Goal: Task Accomplishment & Management: Complete application form

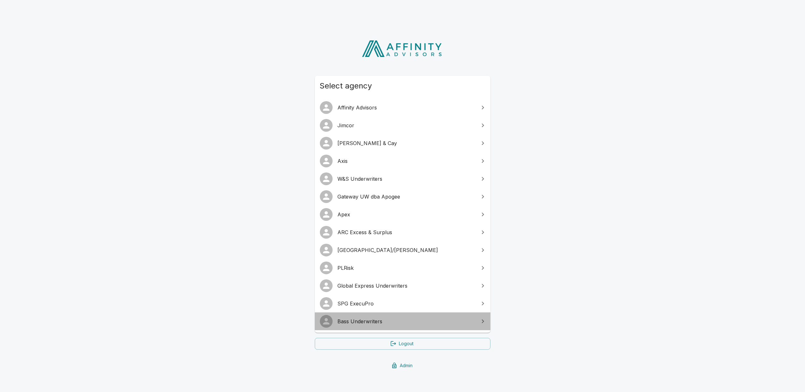
click at [373, 323] on span "Bass Underwriters" at bounding box center [406, 322] width 137 height 8
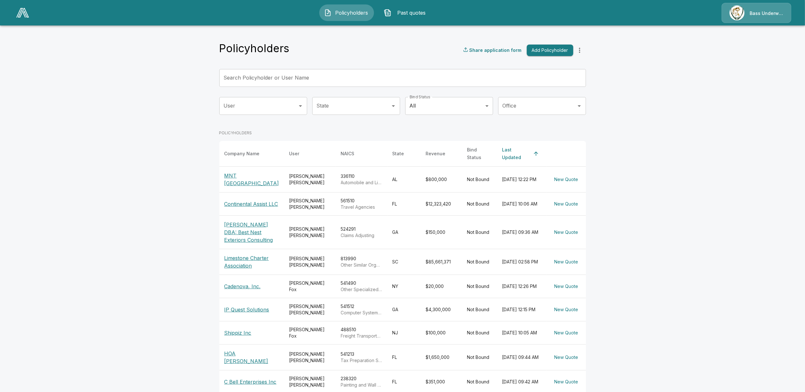
click at [418, 15] on span "Past quotes" at bounding box center [411, 13] width 35 height 8
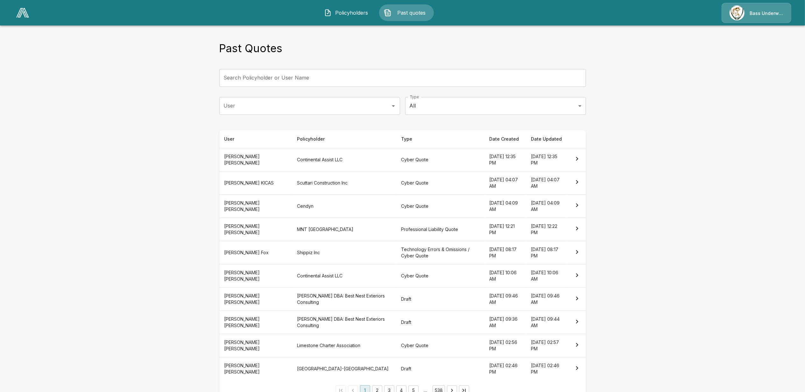
click at [273, 158] on th "Dylan Bosse" at bounding box center [255, 159] width 73 height 23
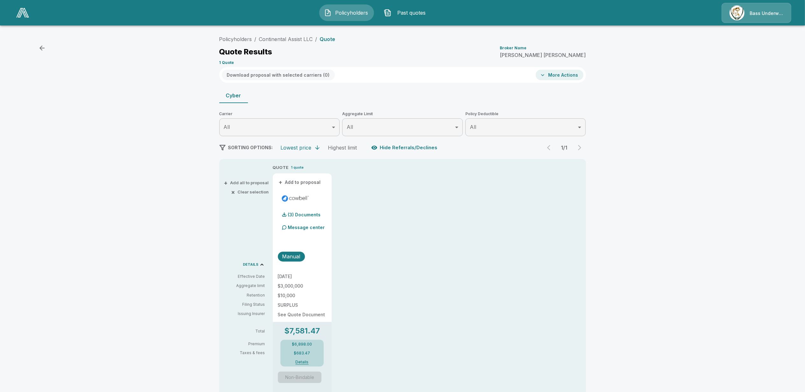
click at [564, 77] on button "More Actions" at bounding box center [560, 75] width 48 height 11
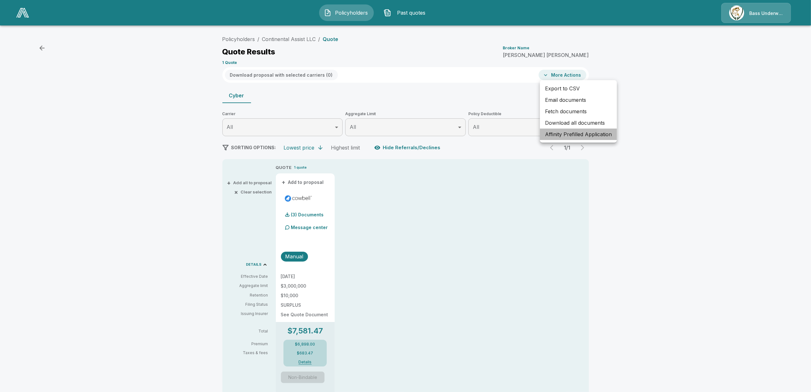
click at [562, 132] on li "Affinity Prefilled Application" at bounding box center [578, 134] width 77 height 11
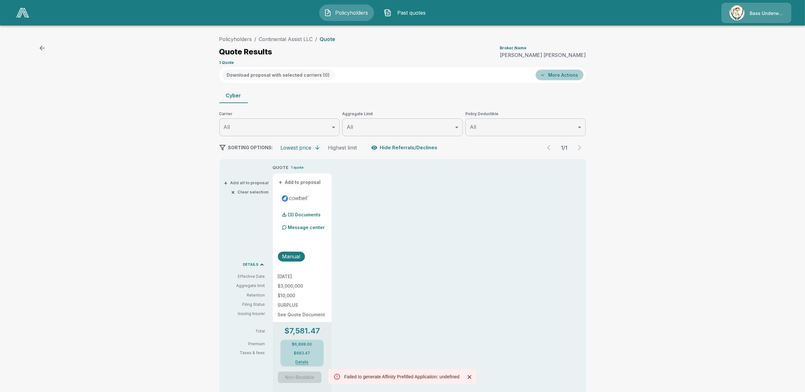
click at [567, 74] on button "More Actions" at bounding box center [560, 75] width 48 height 11
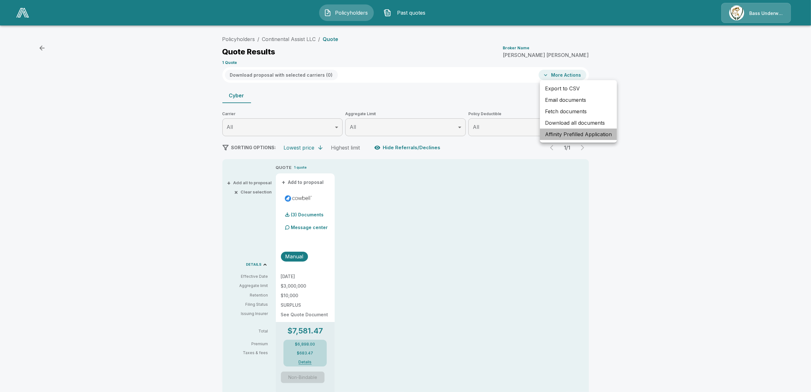
click at [567, 135] on li "Affinity Prefilled Application" at bounding box center [578, 134] width 77 height 11
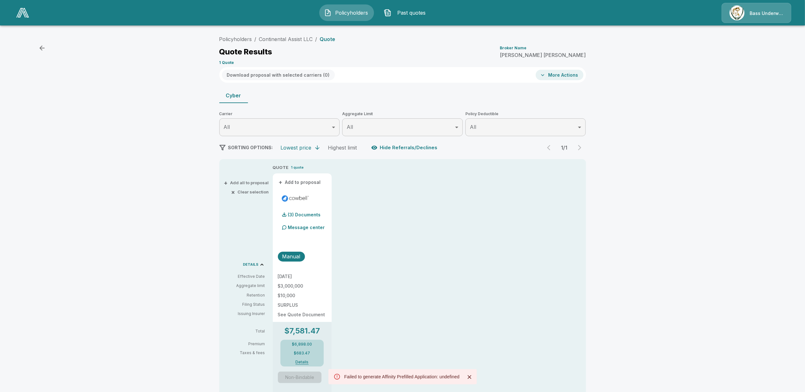
click at [457, 270] on div "QUOTE 1 quote + Add to proposal (3) Documents Message center Manual 8/28/2025 $…" at bounding box center [429, 281] width 313 height 234
click at [565, 73] on button "More Actions" at bounding box center [560, 75] width 48 height 11
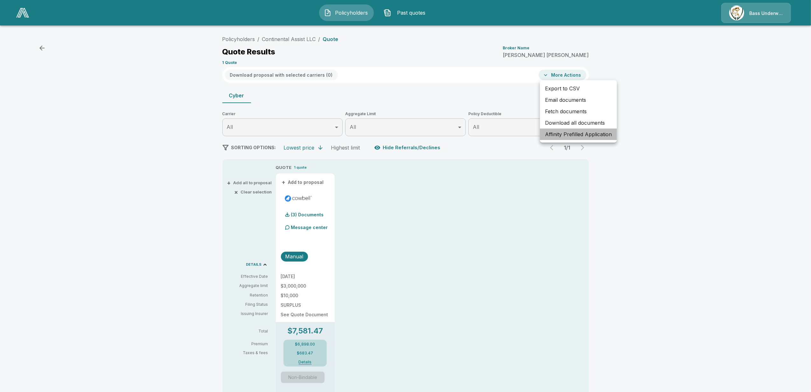
click at [560, 136] on li "Affinity Prefilled Application" at bounding box center [578, 134] width 77 height 11
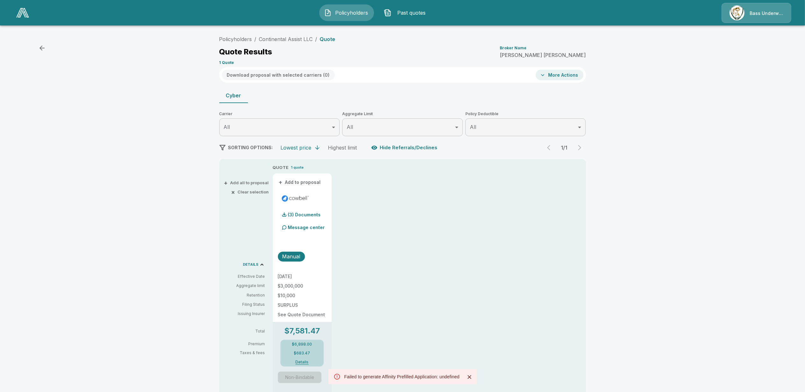
click at [564, 74] on button "More Actions" at bounding box center [560, 75] width 48 height 11
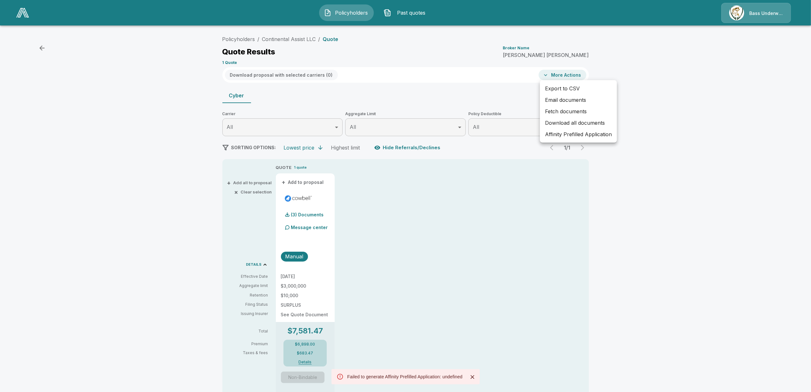
click at [526, 158] on div at bounding box center [405, 196] width 811 height 392
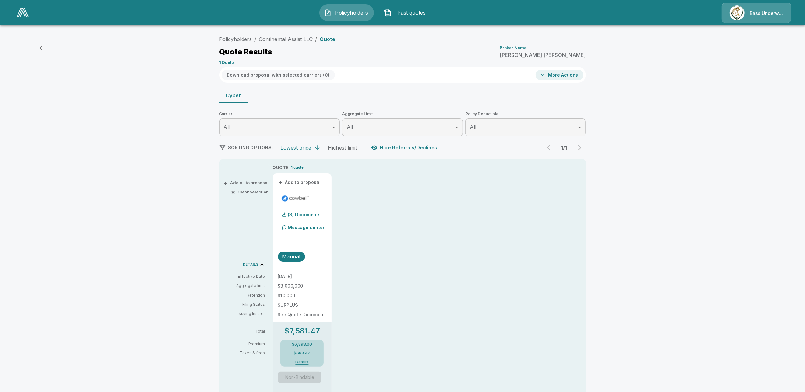
click at [413, 12] on span "Past quotes" at bounding box center [411, 13] width 35 height 8
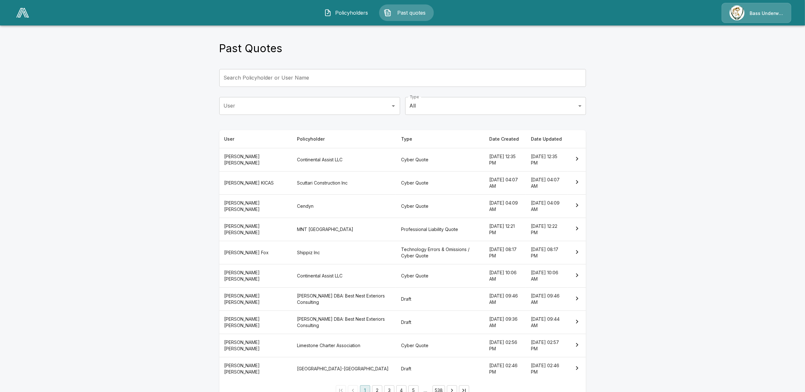
click at [265, 181] on th "CHRISTOPHER KICAS" at bounding box center [255, 182] width 73 height 23
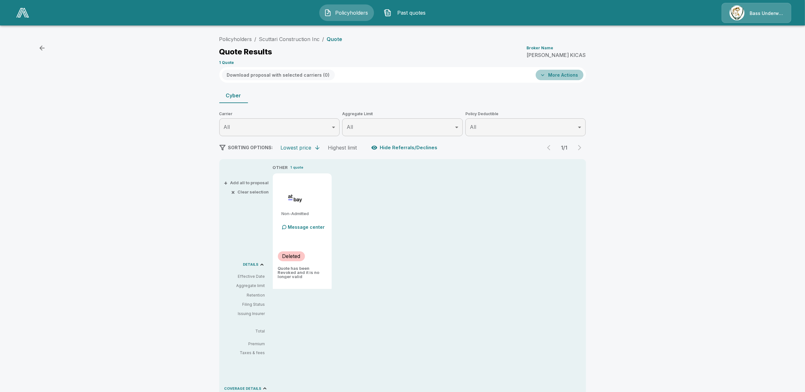
click at [564, 70] on button "More Actions" at bounding box center [560, 75] width 48 height 11
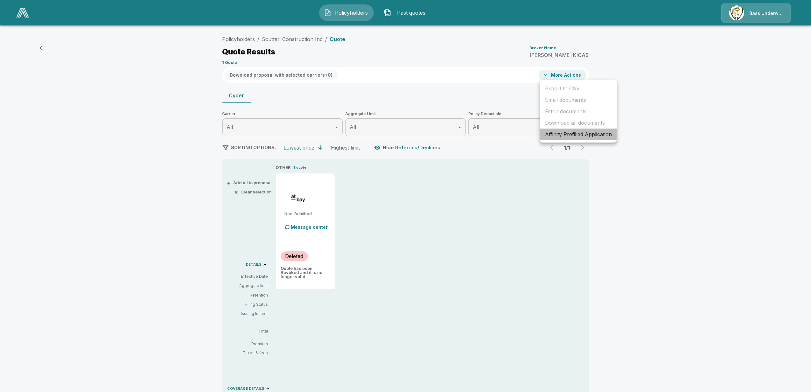
click at [563, 134] on li "Affinity Prefilled Application" at bounding box center [578, 134] width 77 height 11
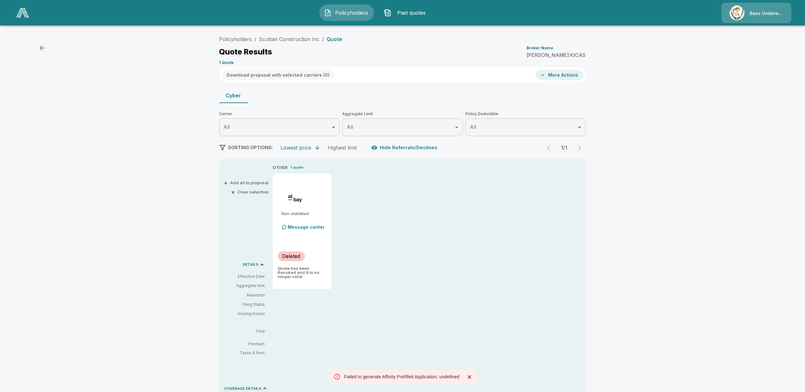
click at [437, 255] on div "OTHER 1 quote Non-Admitted Message center Deleted Quote has been Revoked and it…" at bounding box center [429, 226] width 313 height 125
click at [407, 13] on span "Past quotes" at bounding box center [411, 13] width 35 height 8
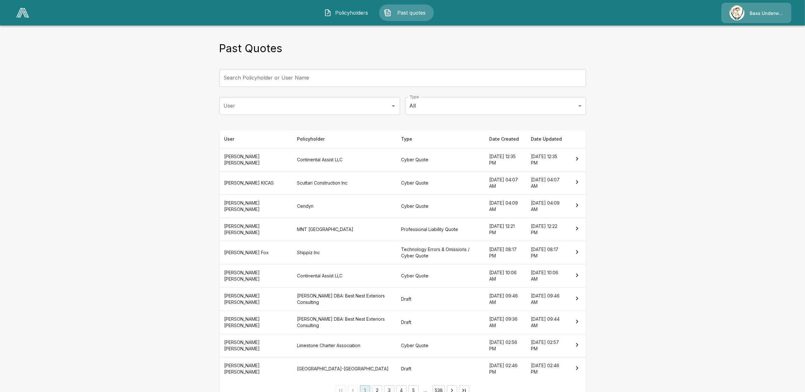
click at [260, 230] on th "D. GRAY COLLIER" at bounding box center [255, 229] width 73 height 23
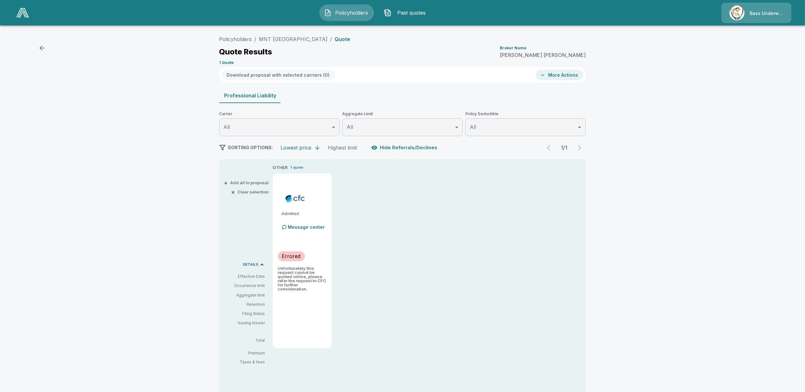
click at [422, 12] on span "Past quotes" at bounding box center [411, 13] width 35 height 8
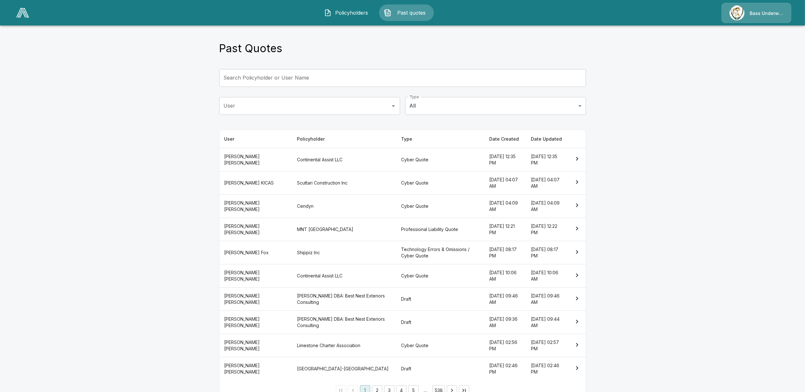
click at [257, 197] on th "David Goddard" at bounding box center [255, 205] width 73 height 23
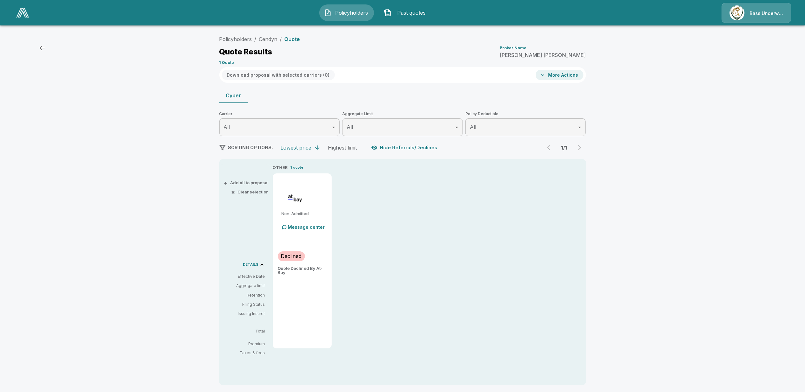
click at [418, 12] on span "Past quotes" at bounding box center [411, 13] width 35 height 8
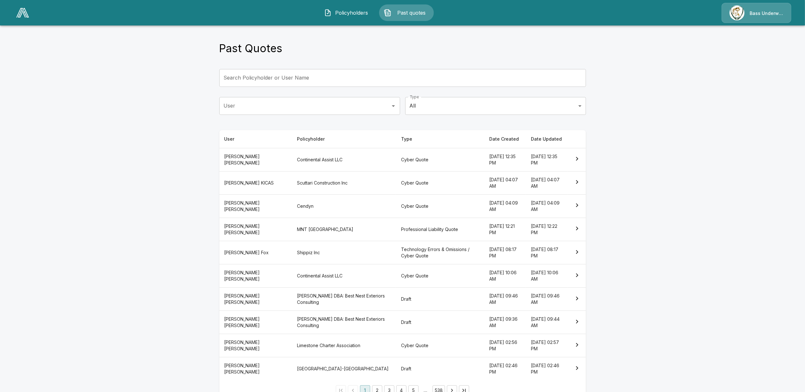
click at [252, 301] on th "Robert COLLIER" at bounding box center [255, 299] width 73 height 23
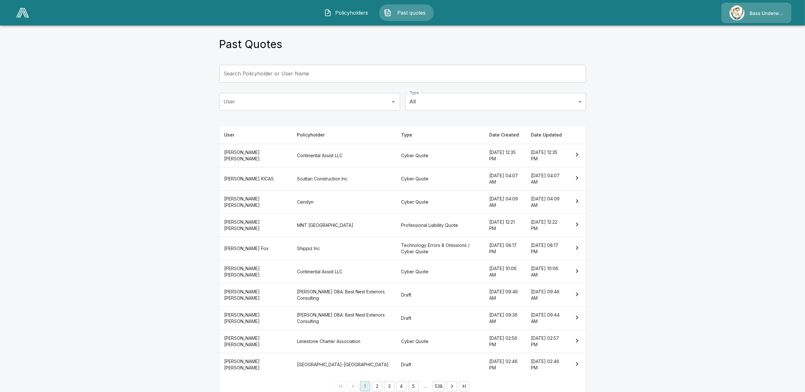
scroll to position [17, 0]
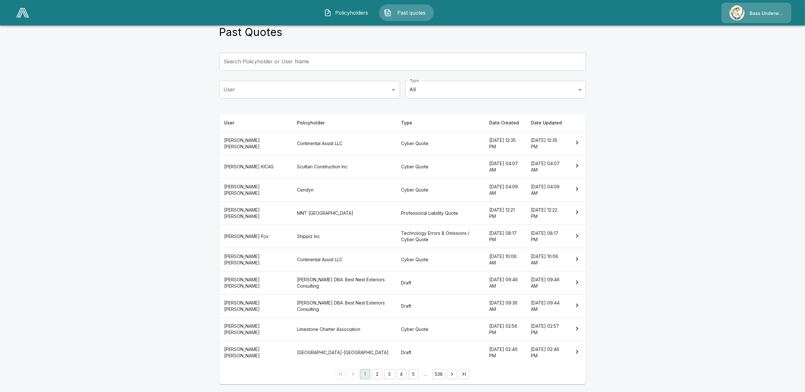
click at [250, 331] on th "Kelly Wenzel" at bounding box center [255, 329] width 73 height 23
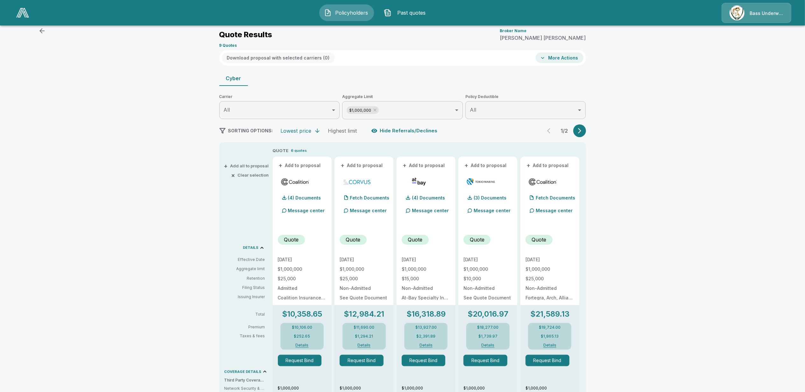
click at [563, 55] on button "More Actions" at bounding box center [560, 58] width 48 height 11
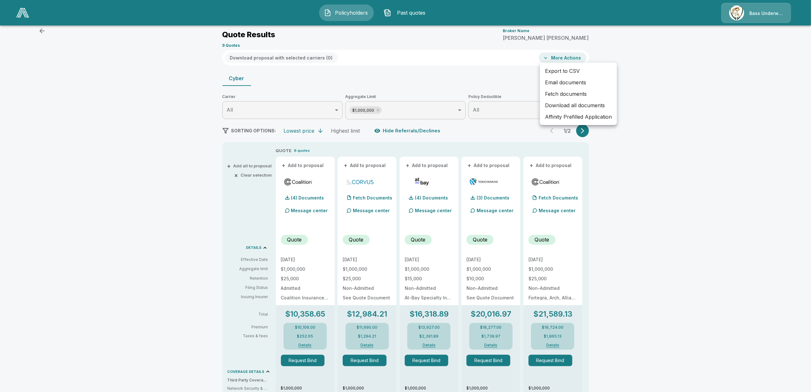
click at [560, 118] on li "Affinity Prefilled Application" at bounding box center [578, 116] width 77 height 11
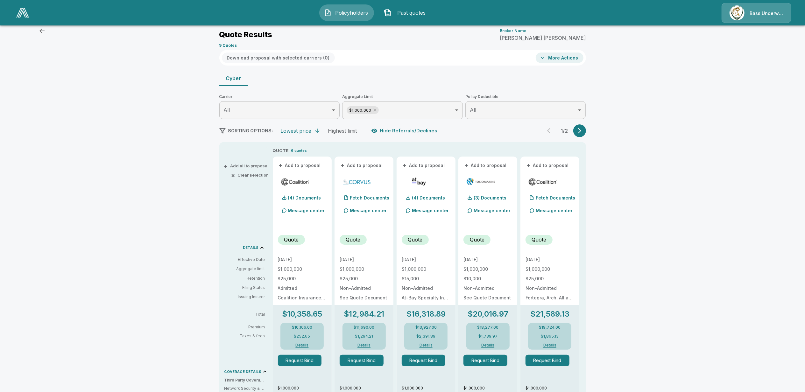
click at [406, 13] on span "Past quotes" at bounding box center [411, 13] width 35 height 8
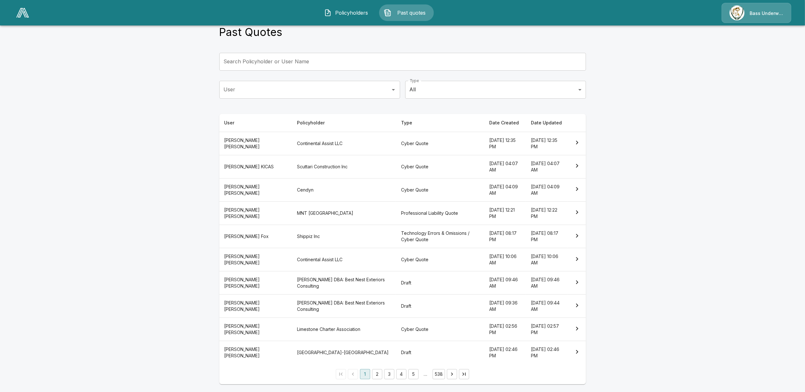
click at [300, 143] on th "Continental Assist LLC" at bounding box center [344, 143] width 104 height 23
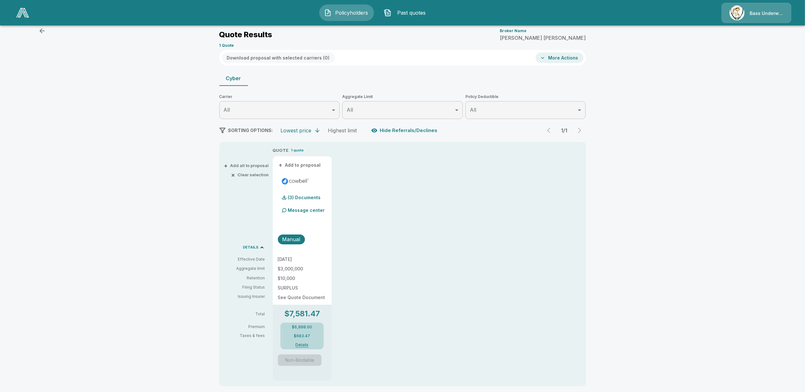
click at [555, 57] on button "More Actions" at bounding box center [560, 58] width 48 height 11
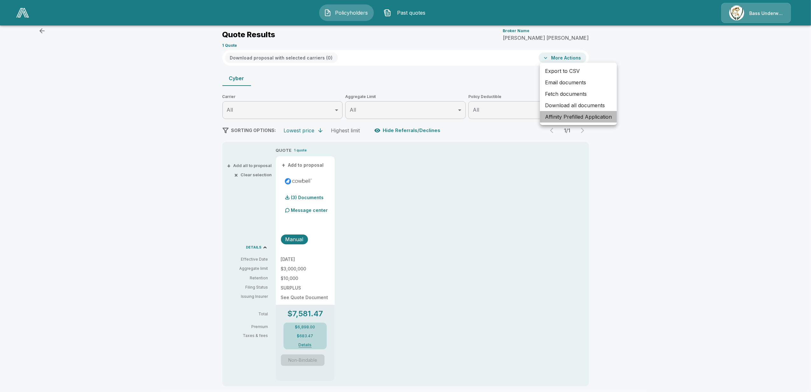
click at [561, 118] on li "Affinity Prefilled Application" at bounding box center [578, 116] width 77 height 11
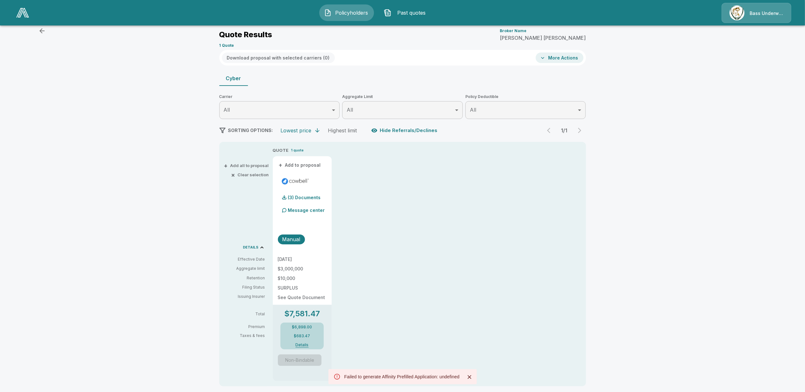
click at [384, 377] on div "Failed to generate Affinity Prefilled Application: undefined" at bounding box center [401, 376] width 115 height 11
click at [414, 13] on span "Past quotes" at bounding box center [411, 13] width 35 height 8
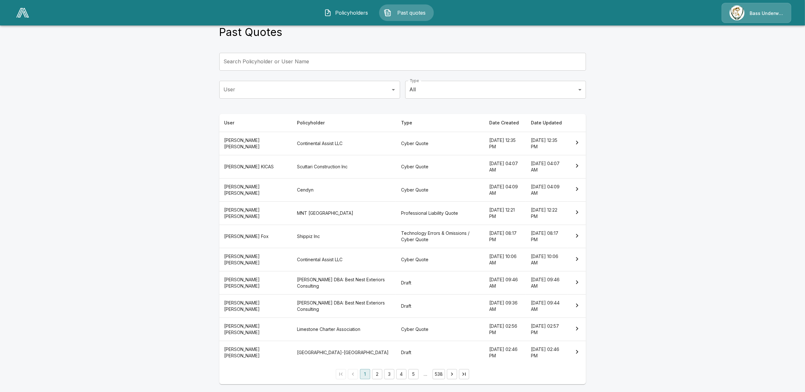
click at [265, 235] on th "Cameron Fox" at bounding box center [255, 236] width 73 height 23
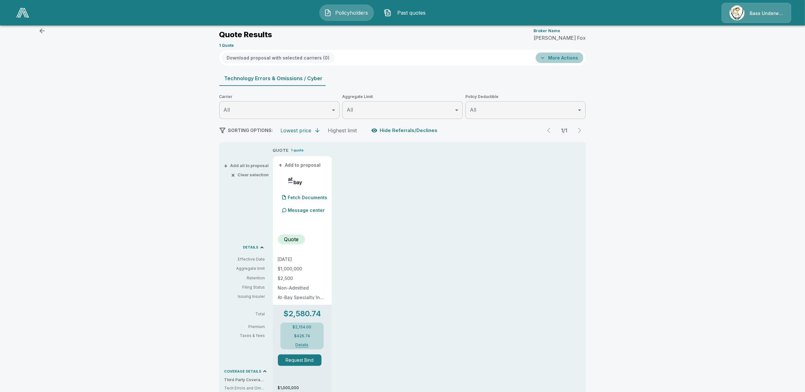
click at [562, 57] on button "More Actions" at bounding box center [560, 58] width 48 height 11
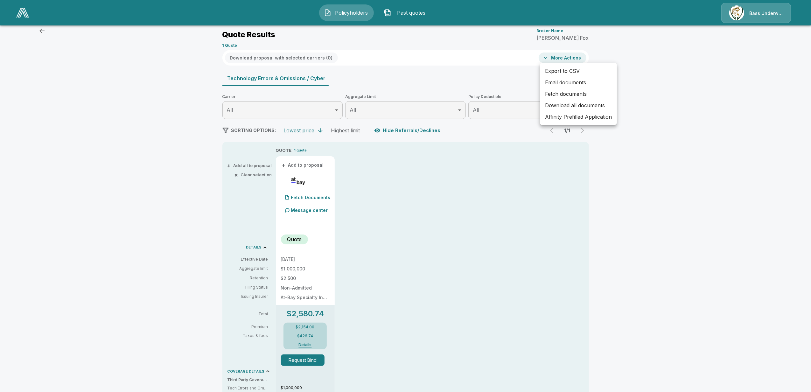
click at [571, 119] on li "Affinity Prefilled Application" at bounding box center [578, 116] width 77 height 11
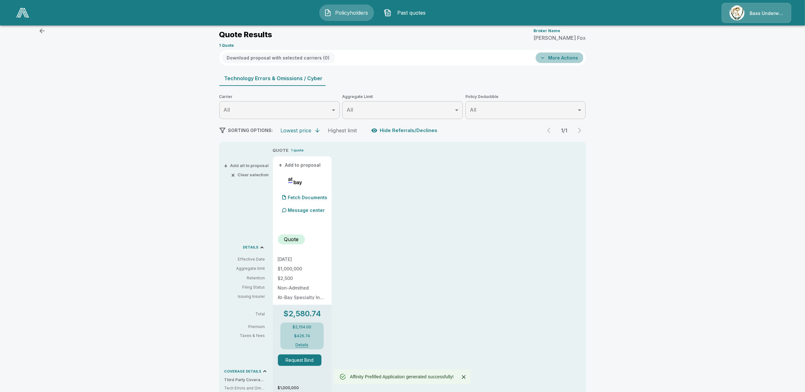
click at [559, 58] on button "More Actions" at bounding box center [560, 58] width 48 height 11
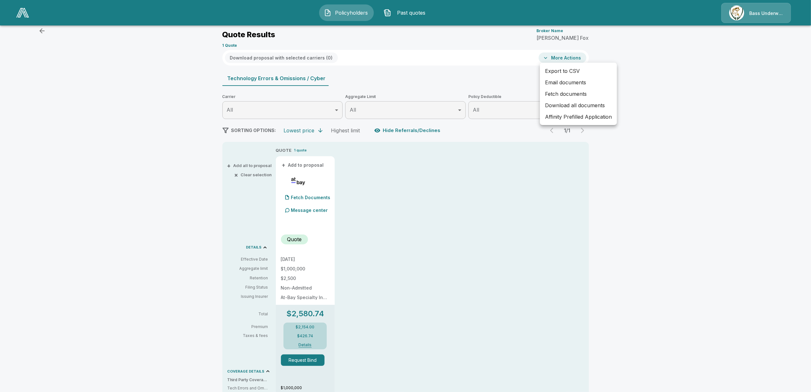
click at [563, 121] on li "Affinity Prefilled Application" at bounding box center [578, 116] width 77 height 11
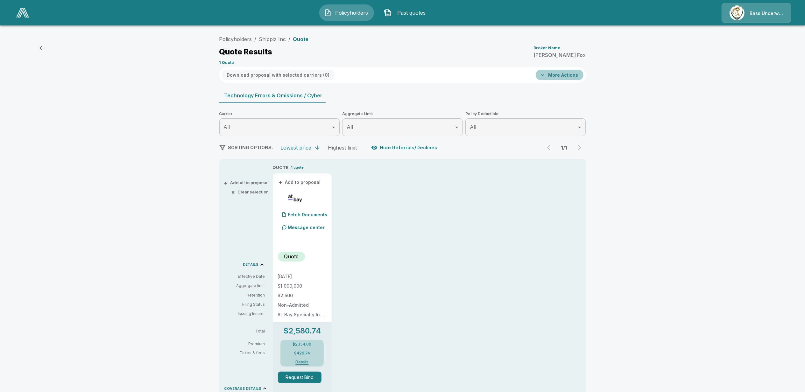
click at [569, 75] on button "More Actions" at bounding box center [560, 75] width 48 height 11
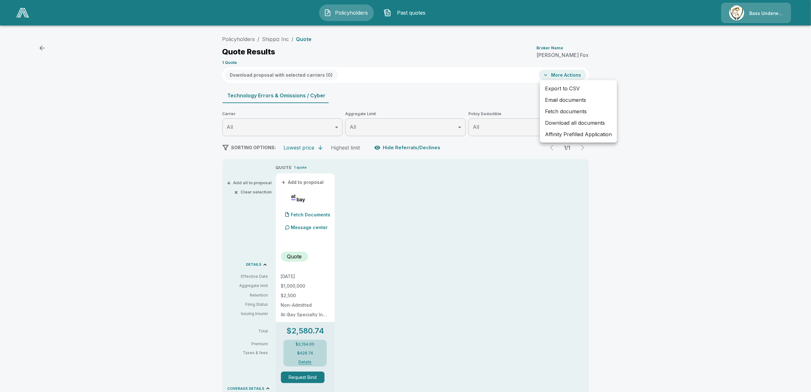
click at [706, 140] on div at bounding box center [405, 196] width 811 height 392
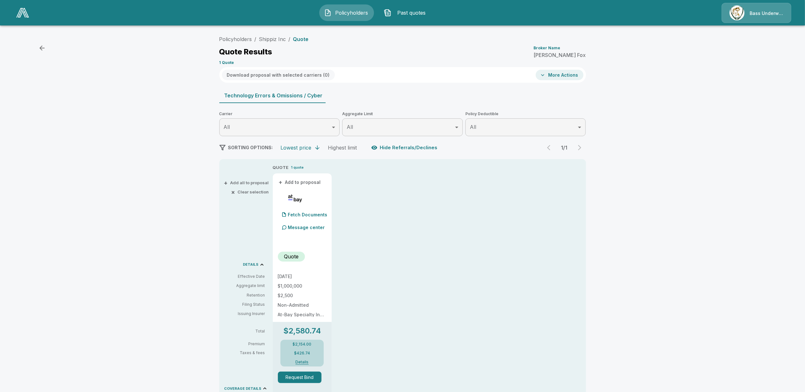
click at [560, 75] on button "More Actions" at bounding box center [560, 75] width 48 height 11
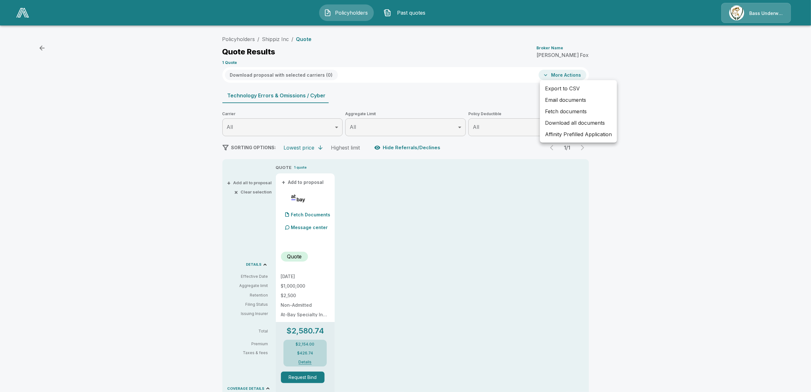
click at [717, 115] on div at bounding box center [405, 196] width 811 height 392
